Goal: Task Accomplishment & Management: Use online tool/utility

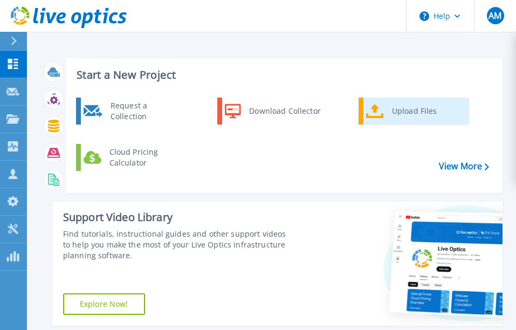
click at [377, 118] on icon at bounding box center [375, 111] width 18 height 15
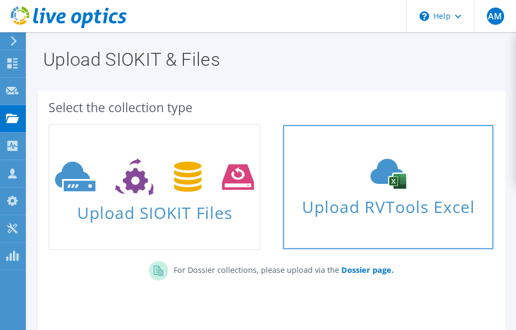
click at [409, 190] on div "Upload RVTools Excel" at bounding box center [388, 187] width 210 height 57
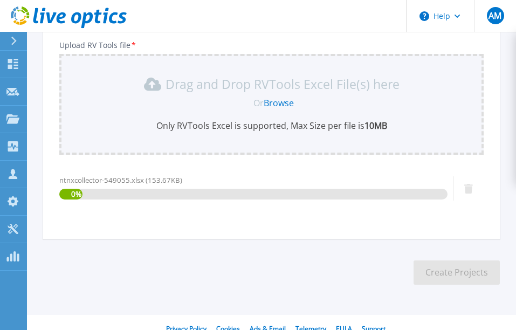
scroll to position [210, 0]
